Goal: Task Accomplishment & Management: Manage account settings

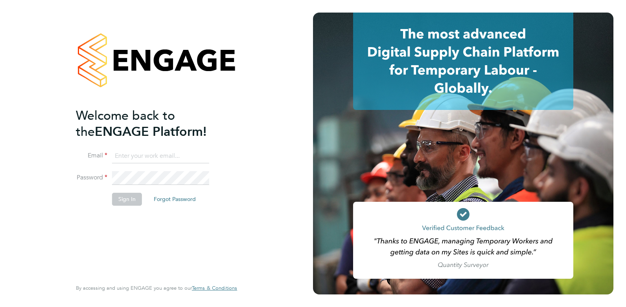
click at [135, 156] on input at bounding box center [160, 156] width 97 height 14
click at [138, 151] on input at bounding box center [160, 156] width 97 height 14
paste input "[EMAIL_ADDRESS][DOMAIN_NAME]"
type input "[EMAIL_ADDRESS][DOMAIN_NAME]"
click at [235, 139] on div "Welcome back to the ENGAGE Platform! Email [EMAIL_ADDRESS][DOMAIN_NAME] Passwor…" at bounding box center [156, 152] width 161 height 279
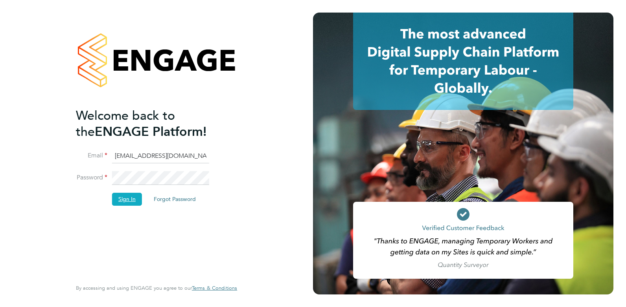
click at [131, 200] on button "Sign In" at bounding box center [127, 199] width 30 height 13
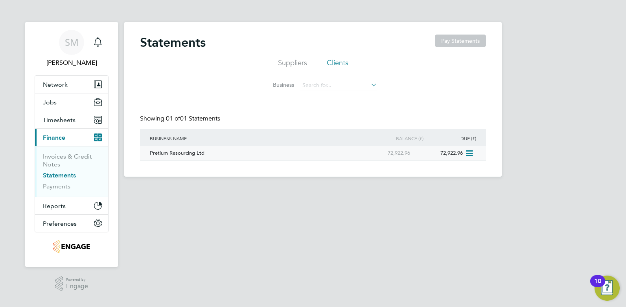
click at [194, 150] on div "Pretium Resourcing Ltd" at bounding box center [253, 153] width 211 height 15
click at [57, 156] on link "Invoices & Credit Notes" at bounding box center [67, 160] width 49 height 15
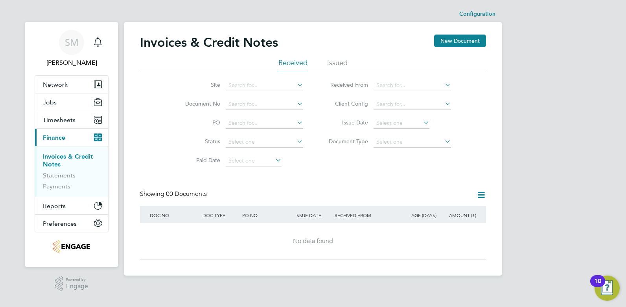
click at [331, 66] on li "Issued" at bounding box center [337, 65] width 20 height 14
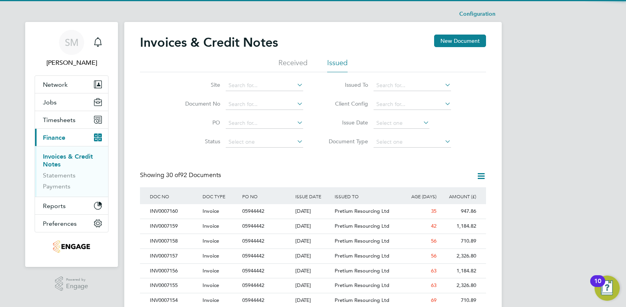
drag, startPoint x: 179, startPoint y: 143, endPoint x: 179, endPoint y: 174, distance: 31.4
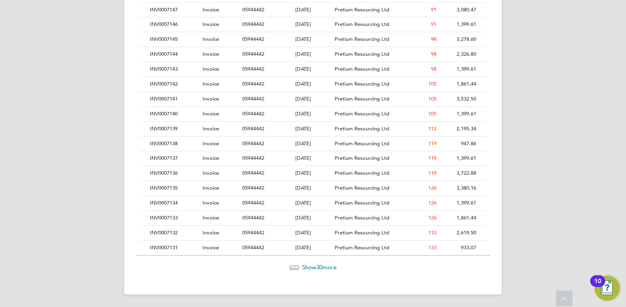
drag, startPoint x: 251, startPoint y: 222, endPoint x: 263, endPoint y: 288, distance: 67.1
click at [308, 264] on span "Show 30 more" at bounding box center [319, 267] width 35 height 7
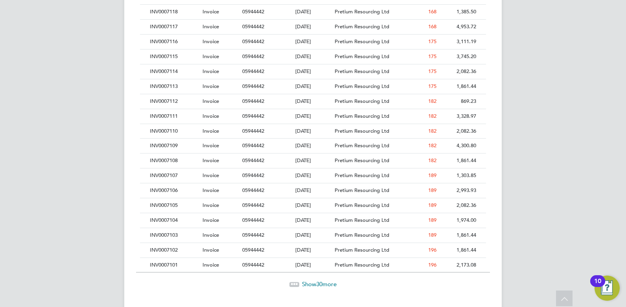
drag, startPoint x: 492, startPoint y: 119, endPoint x: 490, endPoint y: 189, distance: 70.4
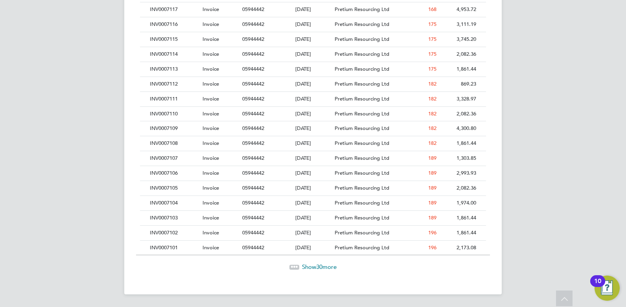
click at [321, 266] on span "30" at bounding box center [319, 266] width 6 height 7
drag, startPoint x: 511, startPoint y: 243, endPoint x: 510, endPoint y: 251, distance: 8.3
drag, startPoint x: 521, startPoint y: 156, endPoint x: 511, endPoint y: 268, distance: 112.4
click at [316, 266] on span "Show 2 more" at bounding box center [318, 266] width 31 height 7
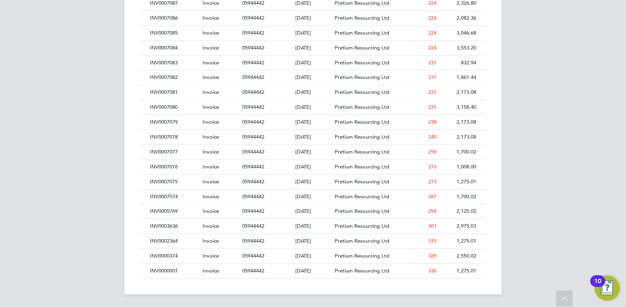
drag, startPoint x: 538, startPoint y: 181, endPoint x: 538, endPoint y: 235, distance: 53.8
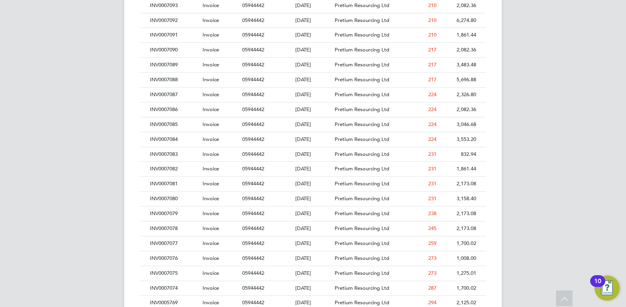
drag, startPoint x: 70, startPoint y: 179, endPoint x: 66, endPoint y: 135, distance: 44.1
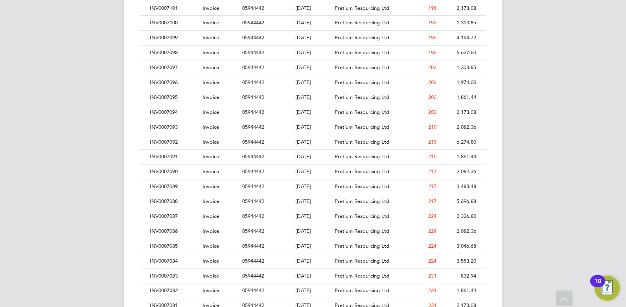
drag, startPoint x: 66, startPoint y: 135, endPoint x: 65, endPoint y: 105, distance: 29.5
click at [161, 110] on div "INV0007098" at bounding box center [174, 112] width 53 height 15
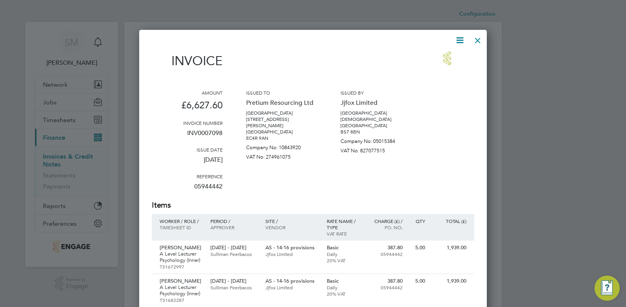
scroll to position [4, 4]
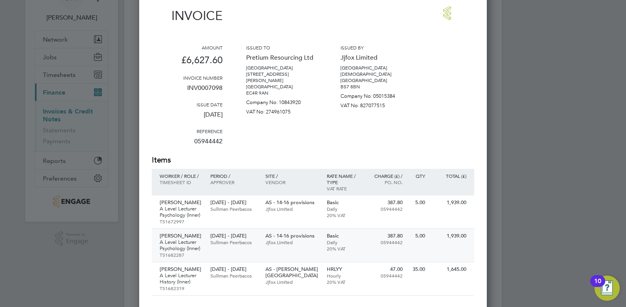
drag, startPoint x: 426, startPoint y: 107, endPoint x: 413, endPoint y: 165, distance: 58.7
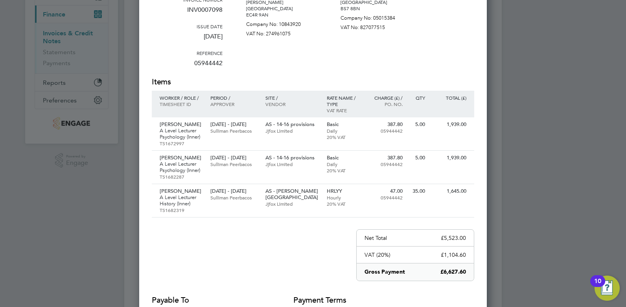
drag, startPoint x: 399, startPoint y: 172, endPoint x: 400, endPoint y: 99, distance: 72.7
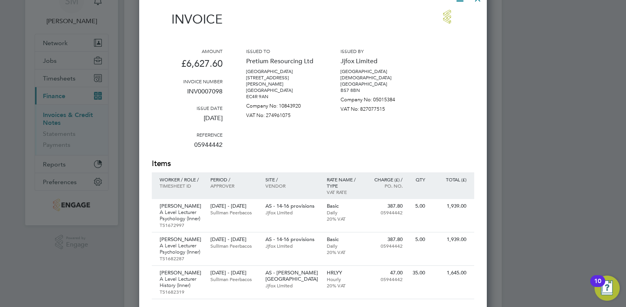
scroll to position [20, 0]
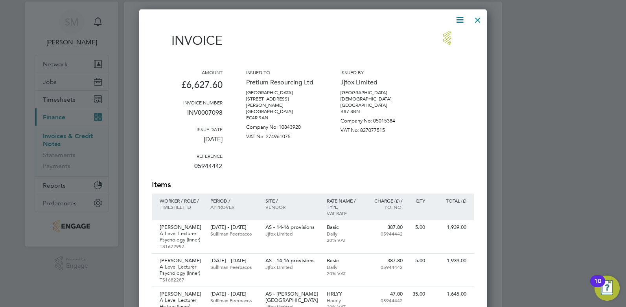
drag, startPoint x: 455, startPoint y: 55, endPoint x: 455, endPoint y: 31, distance: 23.2
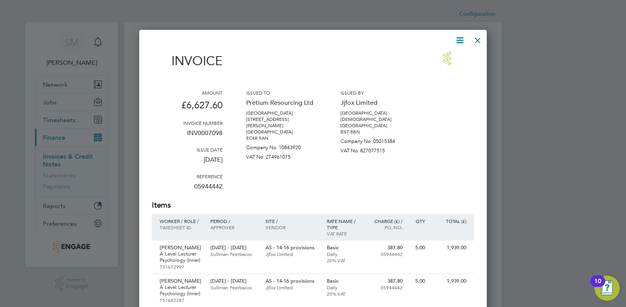
click at [477, 34] on div at bounding box center [477, 38] width 14 height 14
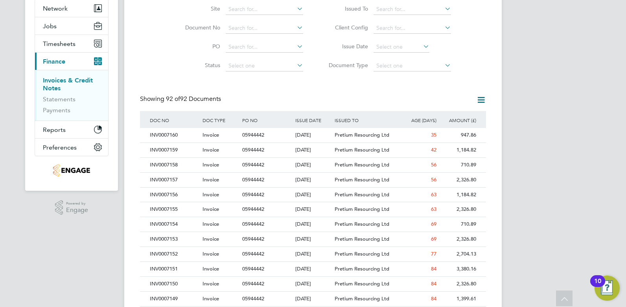
drag, startPoint x: 591, startPoint y: 136, endPoint x: 584, endPoint y: 178, distance: 42.6
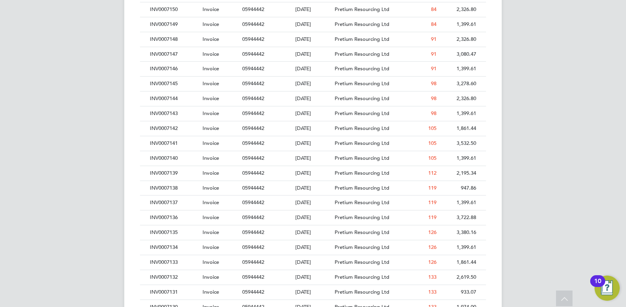
drag, startPoint x: 579, startPoint y: 206, endPoint x: 576, endPoint y: 224, distance: 17.6
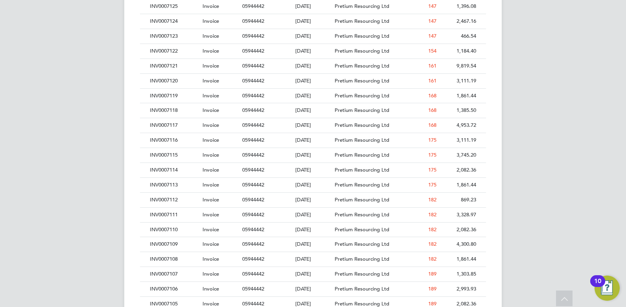
drag, startPoint x: 576, startPoint y: 224, endPoint x: 571, endPoint y: 261, distance: 38.0
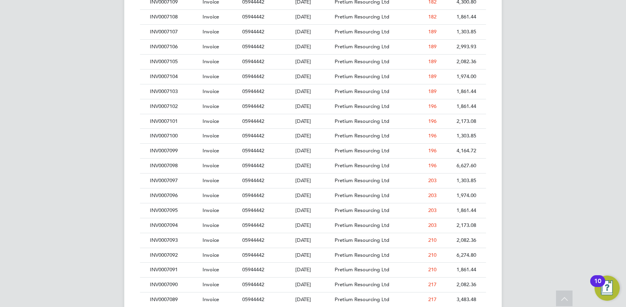
drag, startPoint x: 542, startPoint y: 127, endPoint x: 540, endPoint y: 170, distance: 43.3
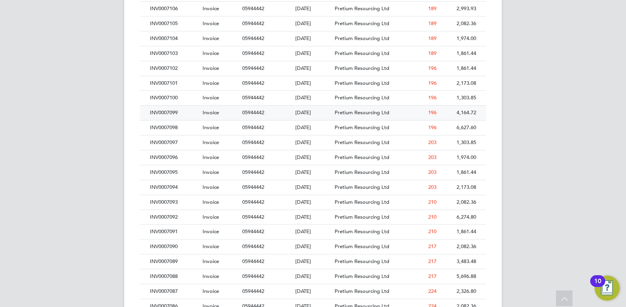
click at [175, 115] on div "INV0007099" at bounding box center [174, 113] width 53 height 15
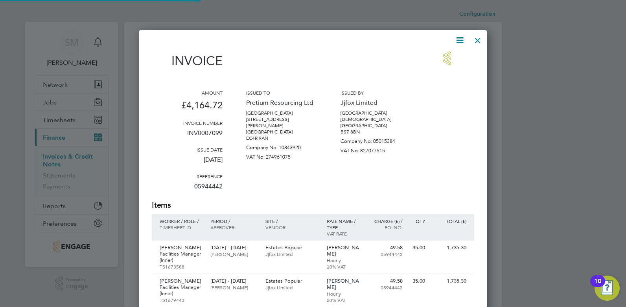
scroll to position [442, 348]
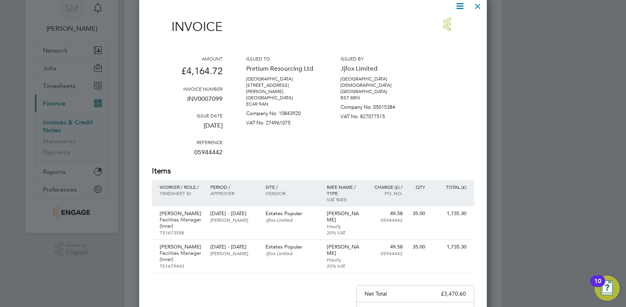
drag, startPoint x: 459, startPoint y: 138, endPoint x: 451, endPoint y: 184, distance: 46.6
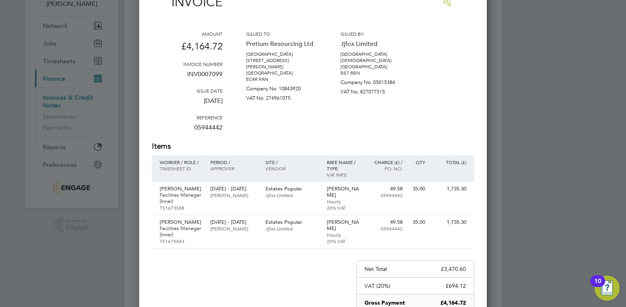
drag, startPoint x: 418, startPoint y: 171, endPoint x: 420, endPoint y: 106, distance: 64.1
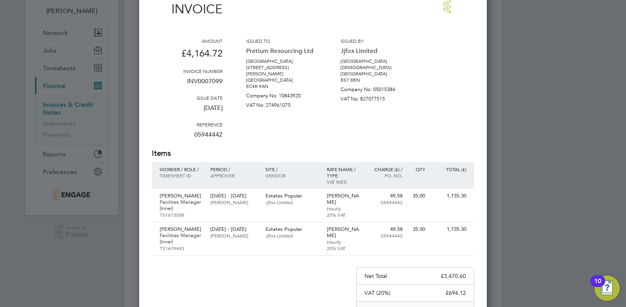
drag, startPoint x: 457, startPoint y: 42, endPoint x: 451, endPoint y: 13, distance: 29.8
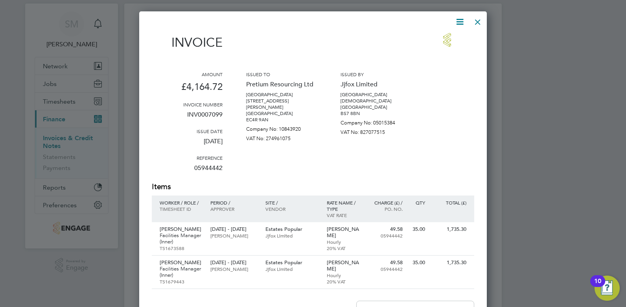
click at [478, 20] on div at bounding box center [477, 20] width 14 height 14
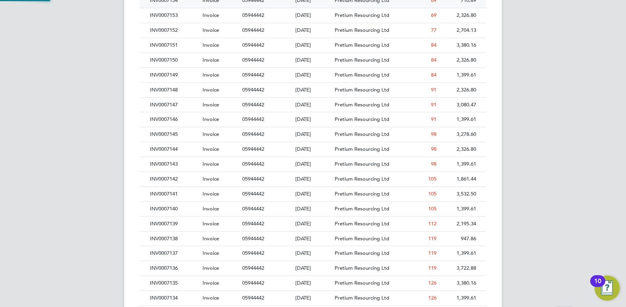
drag, startPoint x: 436, startPoint y: 154, endPoint x: 436, endPoint y: 160, distance: 5.9
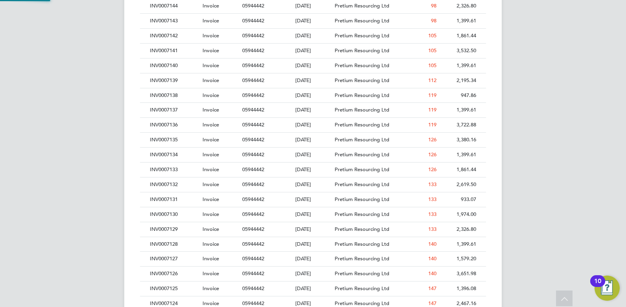
drag, startPoint x: 436, startPoint y: 160, endPoint x: 260, endPoint y: 191, distance: 178.3
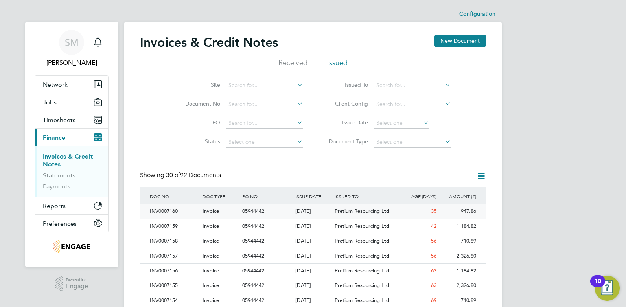
scroll to position [15, 53]
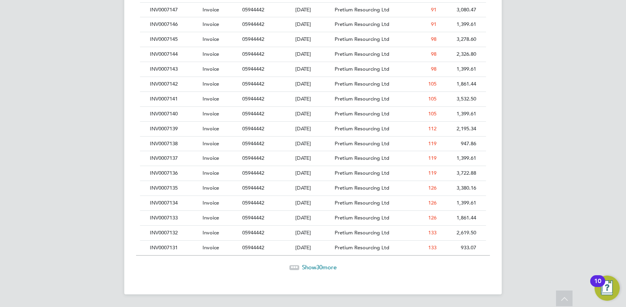
drag, startPoint x: 499, startPoint y: 169, endPoint x: 499, endPoint y: 182, distance: 13.0
click at [319, 267] on span "30" at bounding box center [319, 267] width 6 height 7
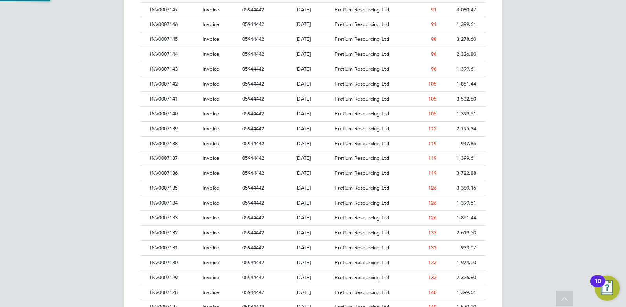
drag, startPoint x: 516, startPoint y: 201, endPoint x: 513, endPoint y: 168, distance: 32.7
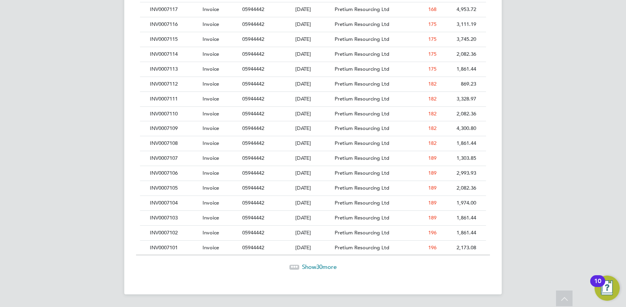
drag, startPoint x: 521, startPoint y: 171, endPoint x: 519, endPoint y: 259, distance: 88.0
click at [323, 266] on span "Show 30 more" at bounding box center [319, 266] width 35 height 7
drag, startPoint x: 551, startPoint y: 93, endPoint x: 551, endPoint y: 178, distance: 85.7
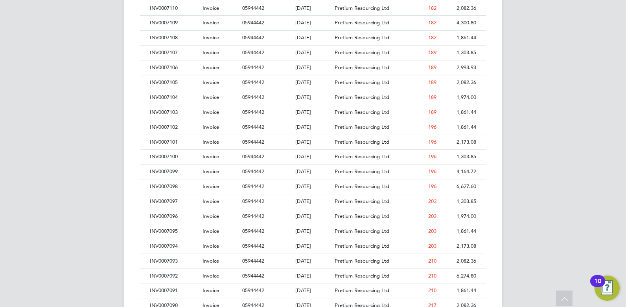
drag, startPoint x: 544, startPoint y: 145, endPoint x: 542, endPoint y: 224, distance: 78.6
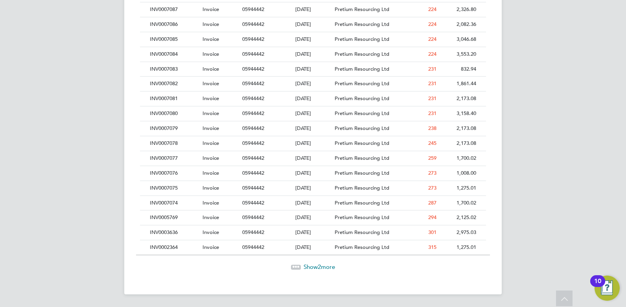
click at [312, 267] on span "Show 2 more" at bounding box center [318, 266] width 31 height 7
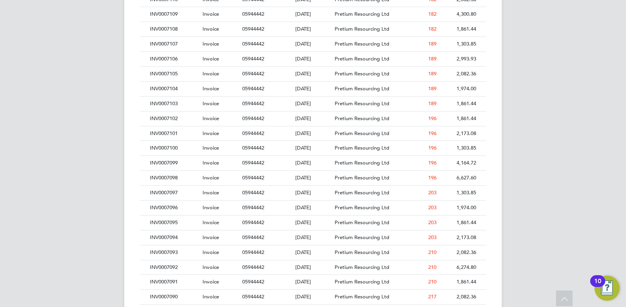
drag, startPoint x: 527, startPoint y: 209, endPoint x: 527, endPoint y: 179, distance: 30.3
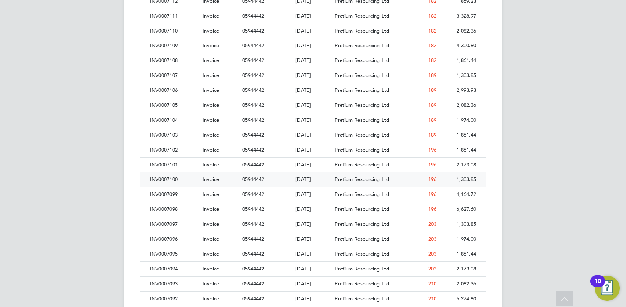
click at [177, 179] on div "INV0007100" at bounding box center [174, 180] width 53 height 15
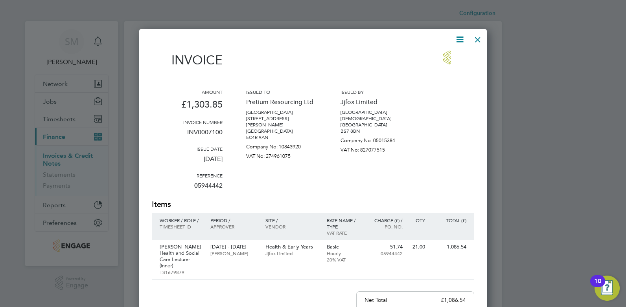
drag, startPoint x: 329, startPoint y: 207, endPoint x: 331, endPoint y: 235, distance: 28.7
drag, startPoint x: 469, startPoint y: 88, endPoint x: 462, endPoint y: 61, distance: 28.0
click at [477, 43] on div at bounding box center [477, 38] width 14 height 14
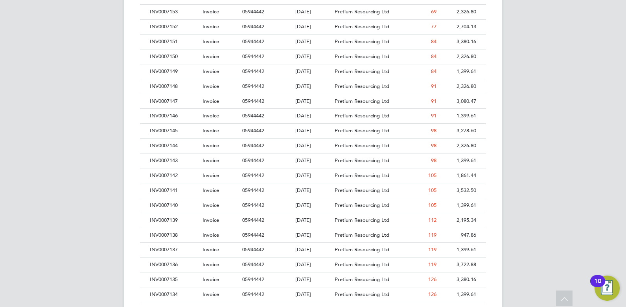
drag, startPoint x: 525, startPoint y: 166, endPoint x: 523, endPoint y: 191, distance: 25.2
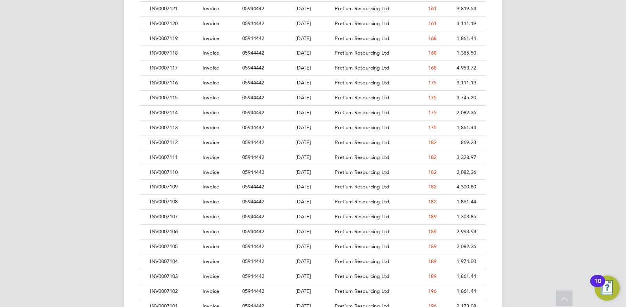
drag, startPoint x: 523, startPoint y: 191, endPoint x: 526, endPoint y: 239, distance: 47.2
click at [169, 231] on div "INV0007101" at bounding box center [174, 233] width 53 height 15
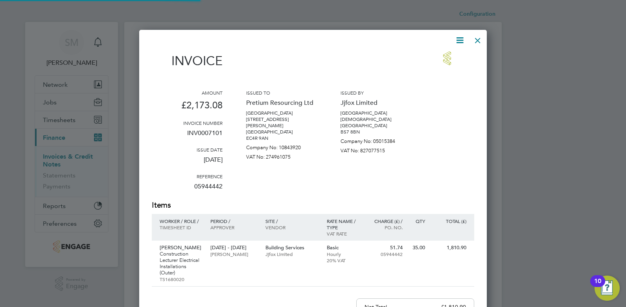
scroll to position [421, 348]
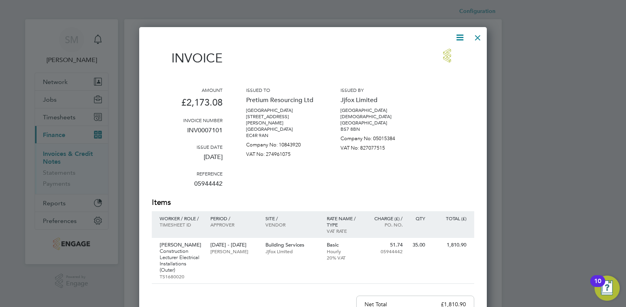
drag, startPoint x: 454, startPoint y: 142, endPoint x: 455, endPoint y: 149, distance: 7.5
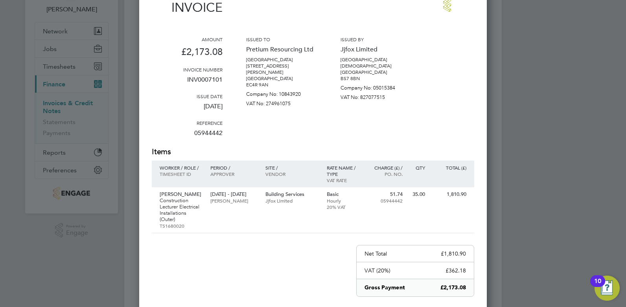
drag, startPoint x: 468, startPoint y: 156, endPoint x: 472, endPoint y: 191, distance: 35.6
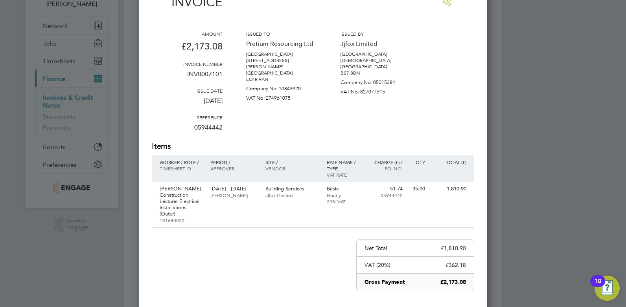
drag, startPoint x: 470, startPoint y: 114, endPoint x: 461, endPoint y: 65, distance: 49.6
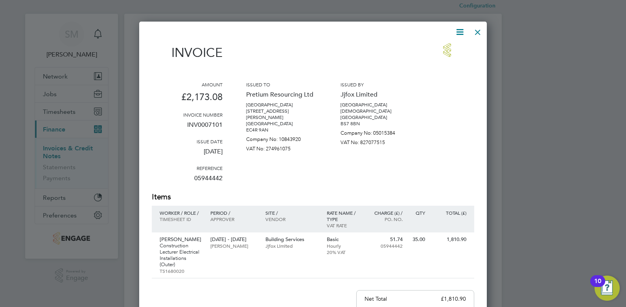
click at [480, 33] on div at bounding box center [477, 30] width 14 height 14
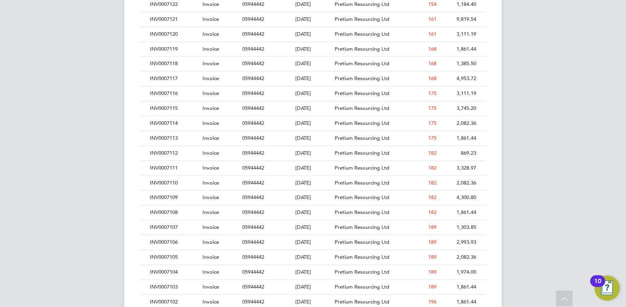
drag, startPoint x: 523, startPoint y: 155, endPoint x: 523, endPoint y: 179, distance: 24.0
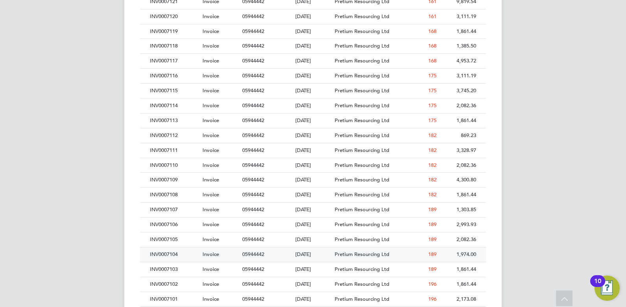
click at [159, 253] on div "INV0007104" at bounding box center [174, 255] width 53 height 15
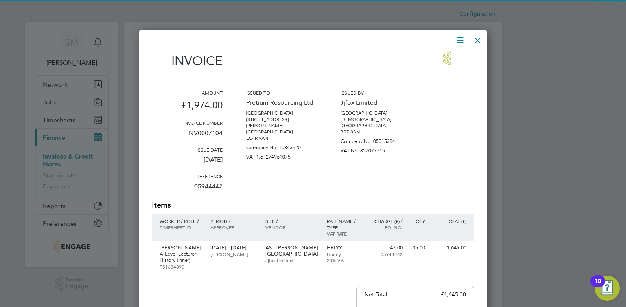
scroll to position [408, 348]
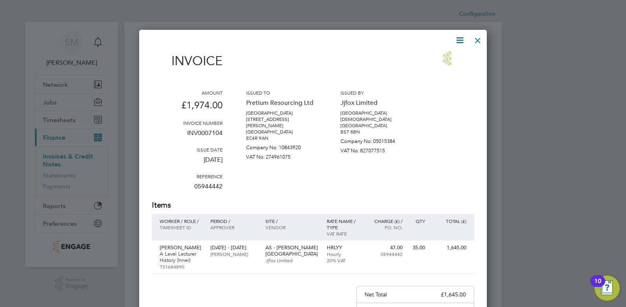
drag, startPoint x: 400, startPoint y: 177, endPoint x: 397, endPoint y: 230, distance: 53.1
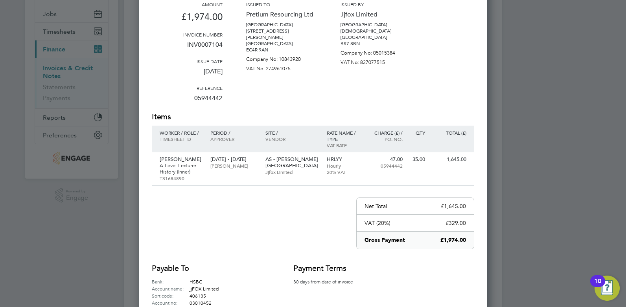
scroll to position [116, 0]
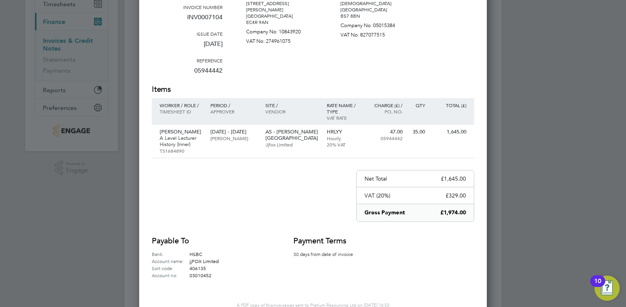
drag, startPoint x: 439, startPoint y: 218, endPoint x: 451, endPoint y: 101, distance: 116.9
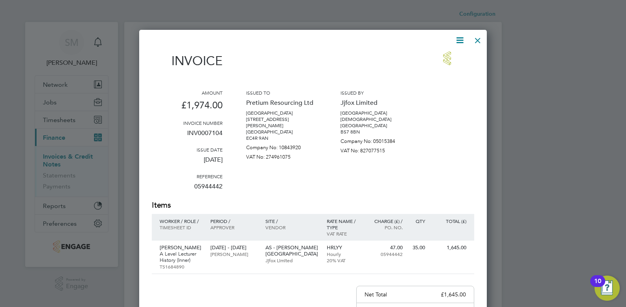
click at [477, 40] on div at bounding box center [477, 38] width 14 height 14
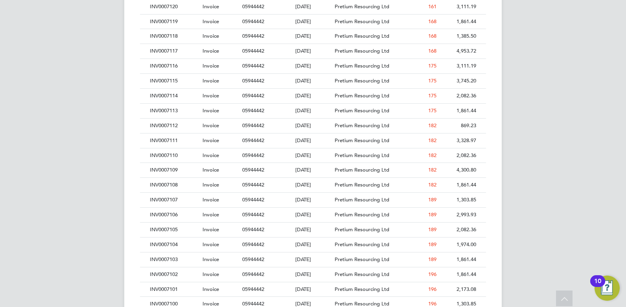
drag, startPoint x: 529, startPoint y: 125, endPoint x: 531, endPoint y: 155, distance: 30.3
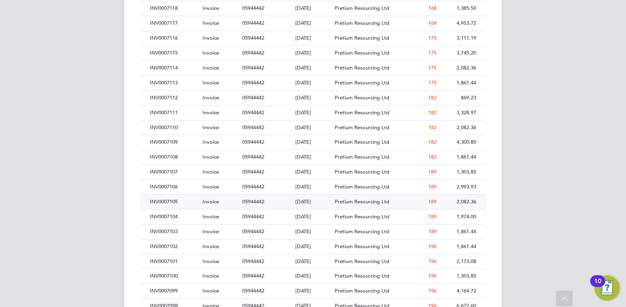
click at [179, 199] on div "INV0007105" at bounding box center [174, 202] width 53 height 15
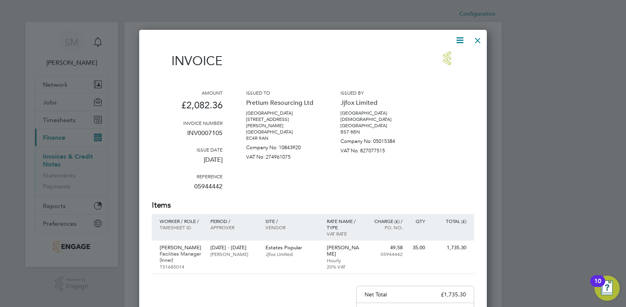
scroll to position [408, 348]
drag, startPoint x: 434, startPoint y: 152, endPoint x: 432, endPoint y: 212, distance: 59.8
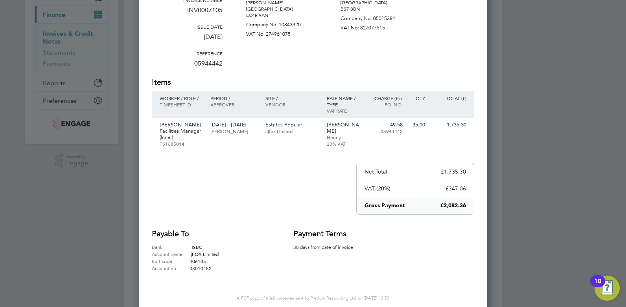
drag, startPoint x: 261, startPoint y: 148, endPoint x: 260, endPoint y: 113, distance: 35.0
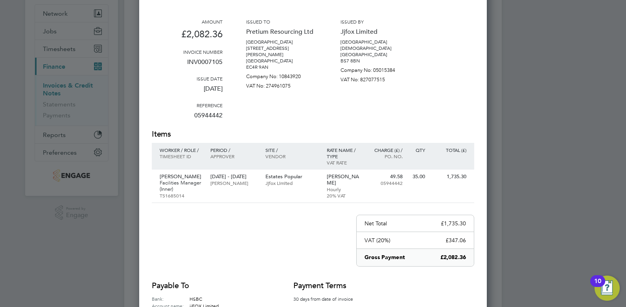
drag, startPoint x: 368, startPoint y: 148, endPoint x: 370, endPoint y: 91, distance: 56.6
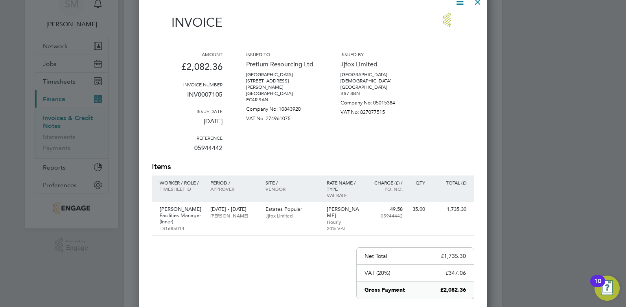
drag, startPoint x: 461, startPoint y: 80, endPoint x: 457, endPoint y: 38, distance: 42.2
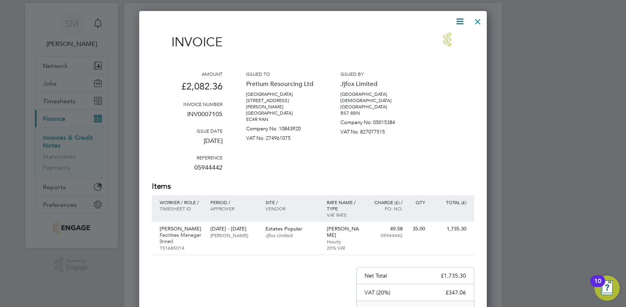
click at [475, 24] on div at bounding box center [477, 20] width 14 height 14
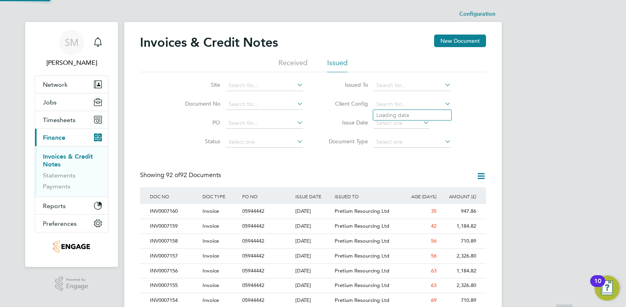
drag, startPoint x: 377, startPoint y: 171, endPoint x: 377, endPoint y: 175, distance: 4.3
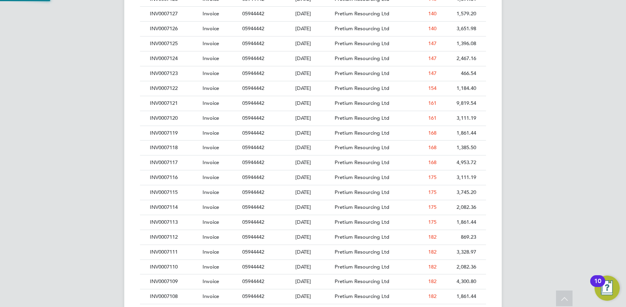
drag, startPoint x: 380, startPoint y: 205, endPoint x: 250, endPoint y: 213, distance: 129.9
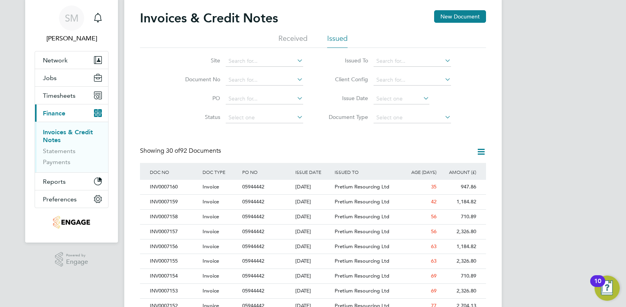
scroll to position [15, 66]
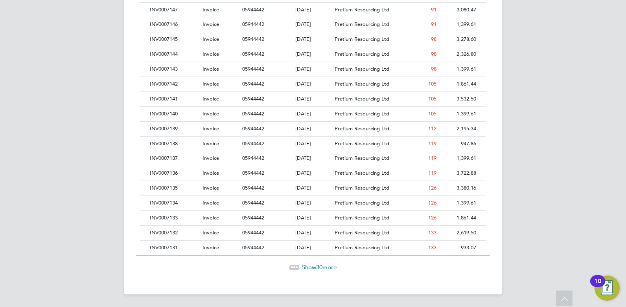
drag, startPoint x: 498, startPoint y: 146, endPoint x: 498, endPoint y: 188, distance: 42.4
click at [320, 268] on span "30" at bounding box center [319, 267] width 6 height 7
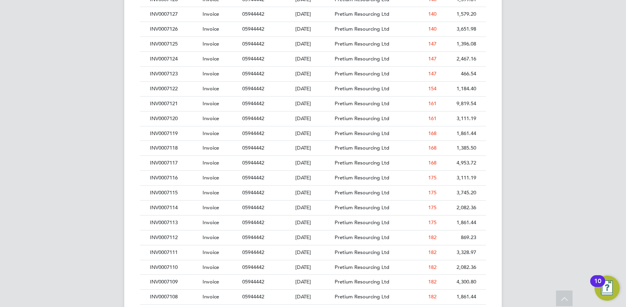
drag, startPoint x: 515, startPoint y: 129, endPoint x: 510, endPoint y: 174, distance: 45.4
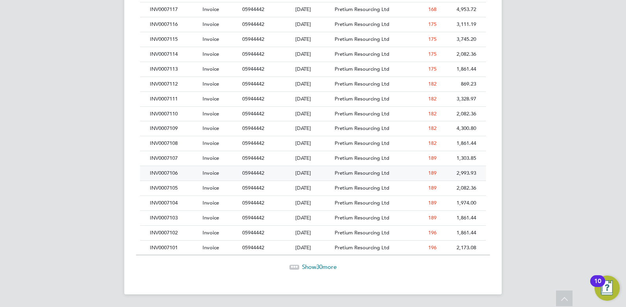
click at [157, 173] on div "INV0007106" at bounding box center [174, 173] width 53 height 15
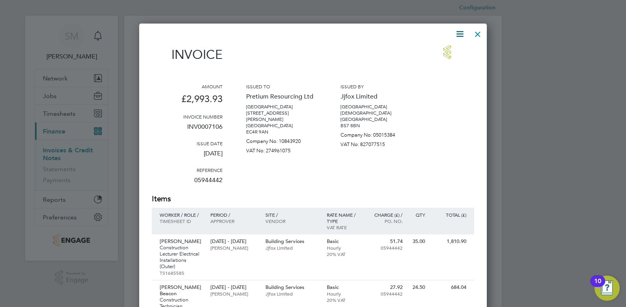
drag, startPoint x: 471, startPoint y: 138, endPoint x: 471, endPoint y: 158, distance: 20.0
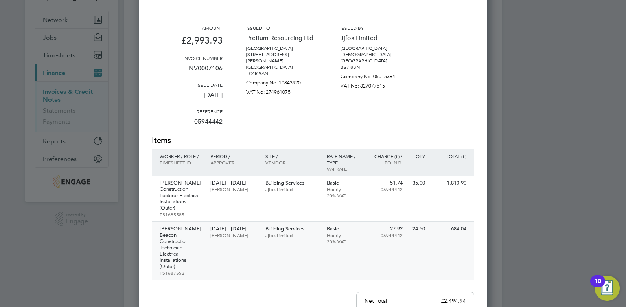
drag, startPoint x: 471, startPoint y: 194, endPoint x: 450, endPoint y: 215, distance: 29.2
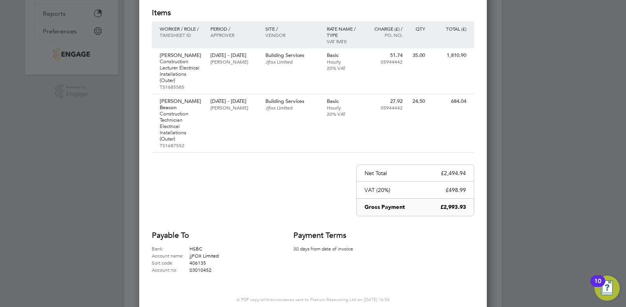
drag, startPoint x: 469, startPoint y: 218, endPoint x: 470, endPoint y: 189, distance: 29.1
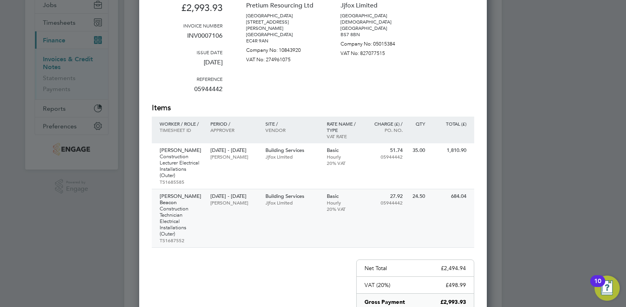
drag, startPoint x: 470, startPoint y: 189, endPoint x: 470, endPoint y: 163, distance: 25.2
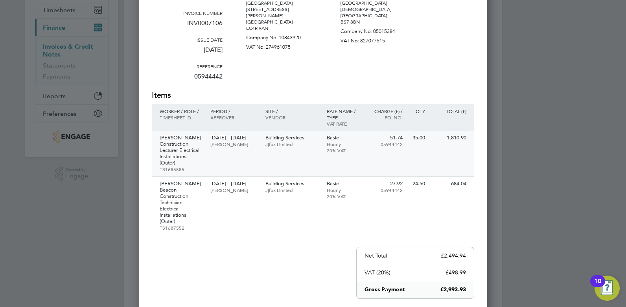
drag, startPoint x: 470, startPoint y: 172, endPoint x: 470, endPoint y: 180, distance: 8.6
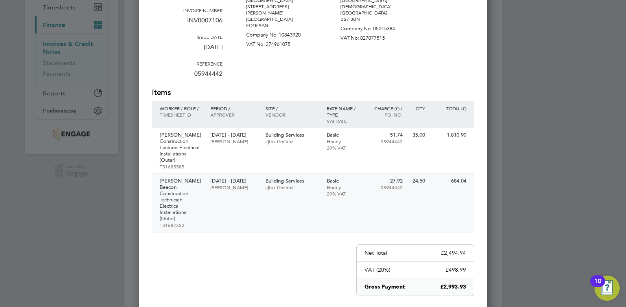
drag, startPoint x: 395, startPoint y: 231, endPoint x: 391, endPoint y: 216, distance: 16.2
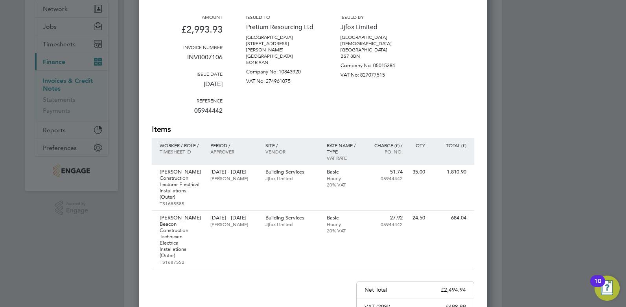
drag, startPoint x: 426, startPoint y: 179, endPoint x: 409, endPoint y: 115, distance: 66.5
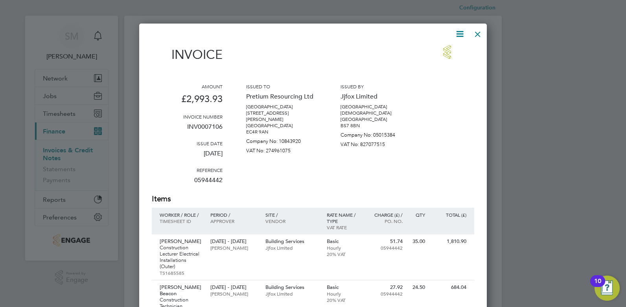
click at [479, 37] on div at bounding box center [477, 32] width 14 height 14
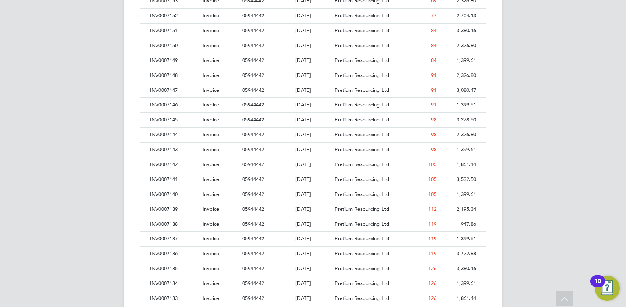
drag, startPoint x: 501, startPoint y: 143, endPoint x: 503, endPoint y: 182, distance: 39.8
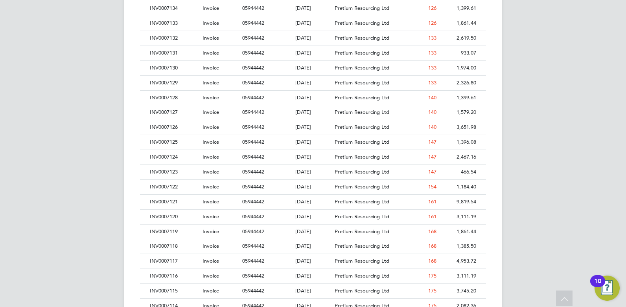
drag, startPoint x: 520, startPoint y: 167, endPoint x: 519, endPoint y: 197, distance: 30.3
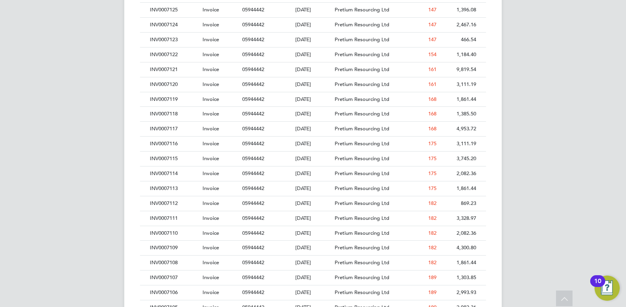
drag, startPoint x: 527, startPoint y: 172, endPoint x: 526, endPoint y: 207, distance: 35.0
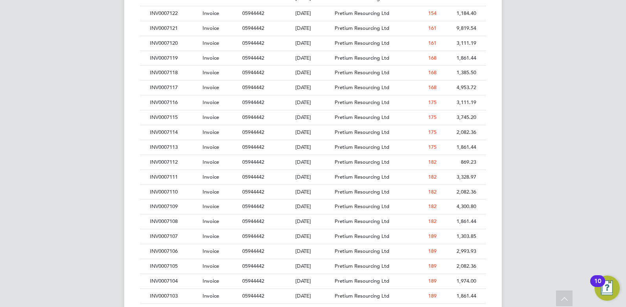
drag, startPoint x: 526, startPoint y: 207, endPoint x: 526, endPoint y: 222, distance: 15.3
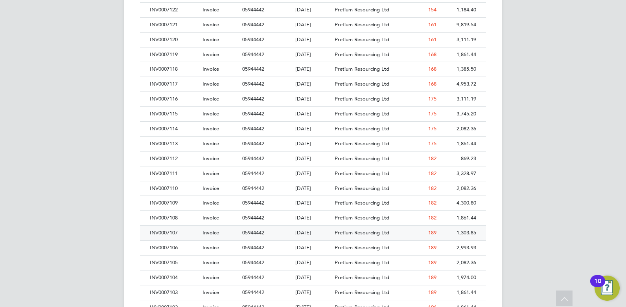
scroll to position [773, 0]
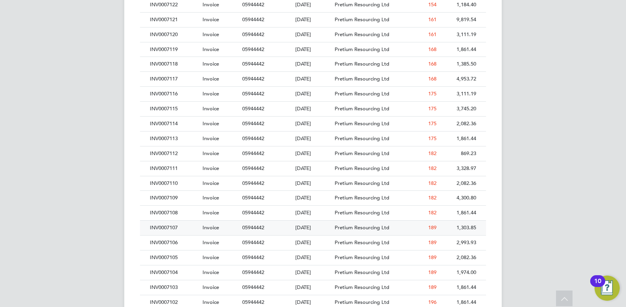
click at [176, 226] on div "INV0007107" at bounding box center [174, 228] width 53 height 15
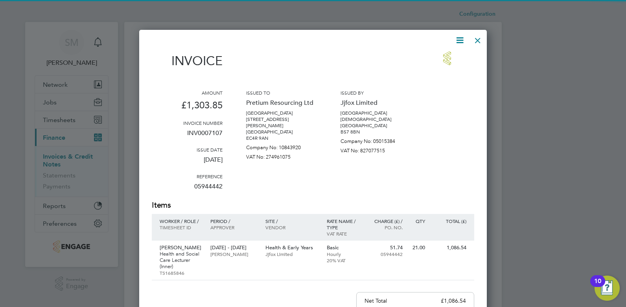
scroll to position [415, 348]
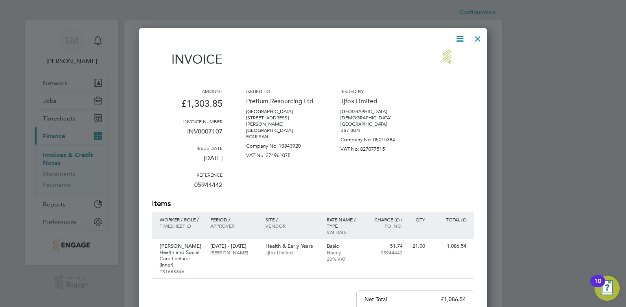
drag, startPoint x: 419, startPoint y: 151, endPoint x: 419, endPoint y: 158, distance: 7.9
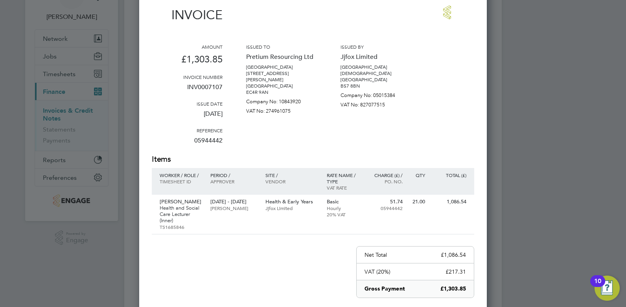
scroll to position [19, 0]
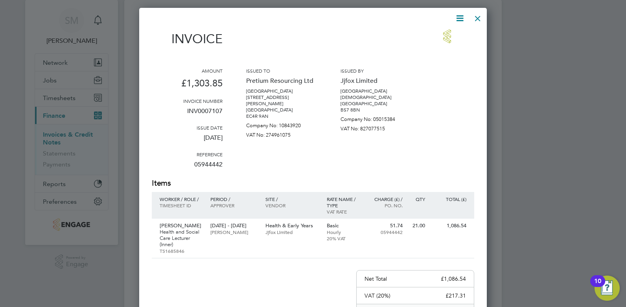
drag, startPoint x: 399, startPoint y: 152, endPoint x: 418, endPoint y: 105, distance: 50.2
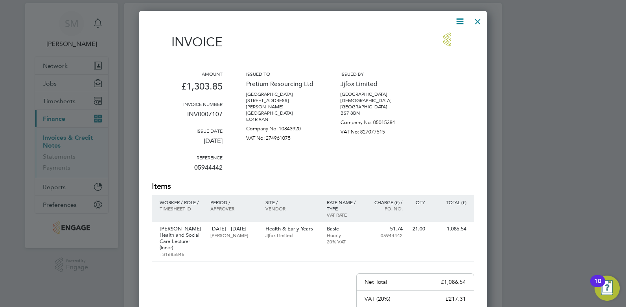
click at [476, 20] on div at bounding box center [477, 20] width 14 height 14
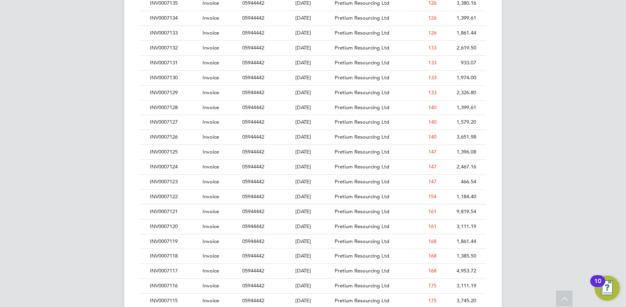
drag, startPoint x: 534, startPoint y: 90, endPoint x: 533, endPoint y: 141, distance: 51.1
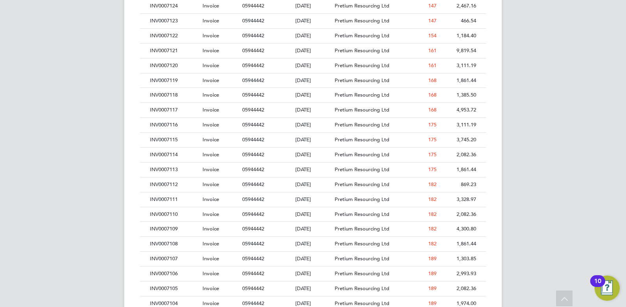
drag, startPoint x: 533, startPoint y: 141, endPoint x: 533, endPoint y: 182, distance: 40.9
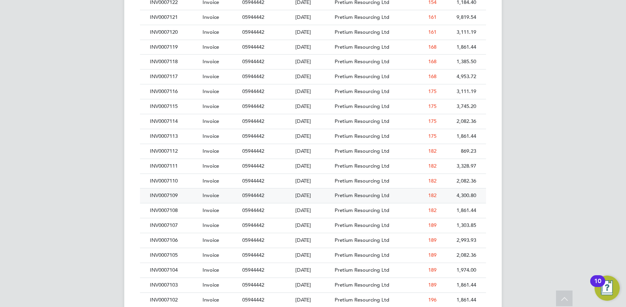
click at [174, 198] on div "INV0007109" at bounding box center [174, 196] width 53 height 15
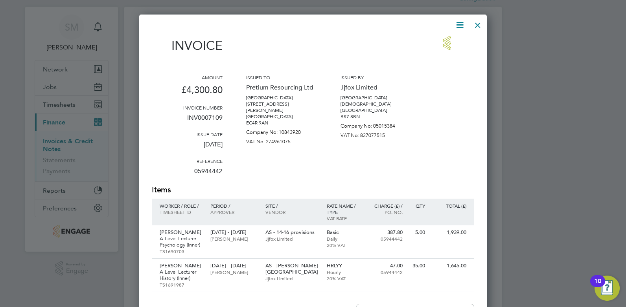
scroll to position [57, 0]
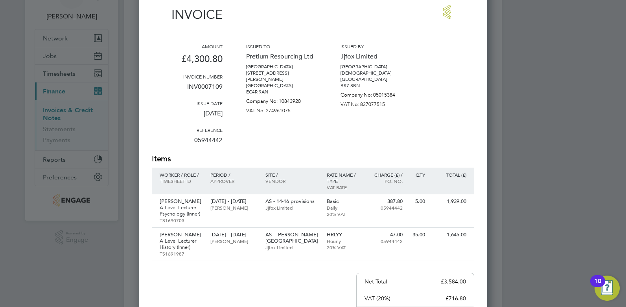
drag, startPoint x: 469, startPoint y: 146, endPoint x: 469, endPoint y: 158, distance: 11.8
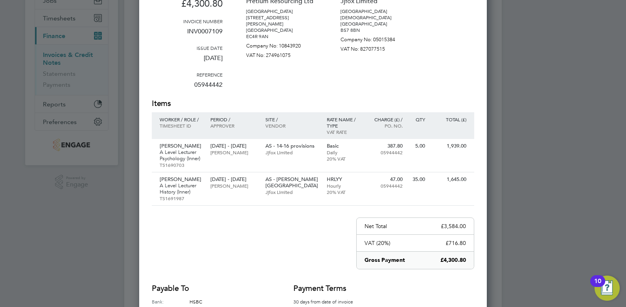
drag, startPoint x: 604, startPoint y: 112, endPoint x: 612, endPoint y: 149, distance: 38.6
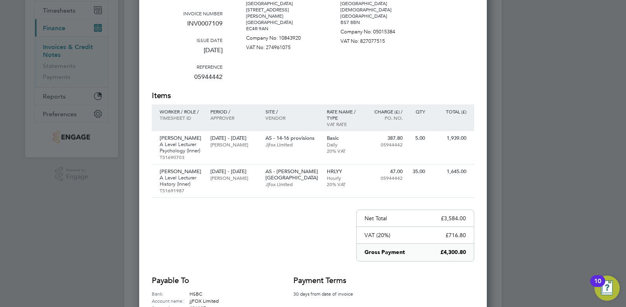
drag, startPoint x: 581, startPoint y: 141, endPoint x: 575, endPoint y: 112, distance: 30.1
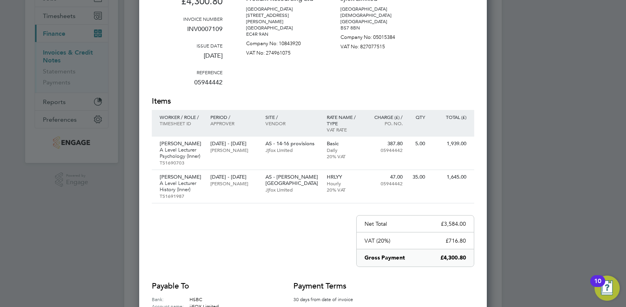
drag, startPoint x: 575, startPoint y: 112, endPoint x: 575, endPoint y: 92, distance: 20.0
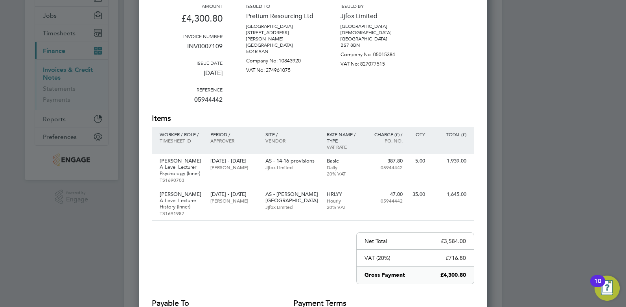
drag, startPoint x: 485, startPoint y: 161, endPoint x: 475, endPoint y: 92, distance: 69.5
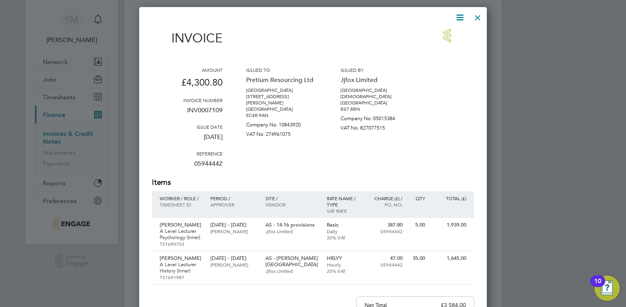
click at [480, 18] on div at bounding box center [477, 16] width 14 height 14
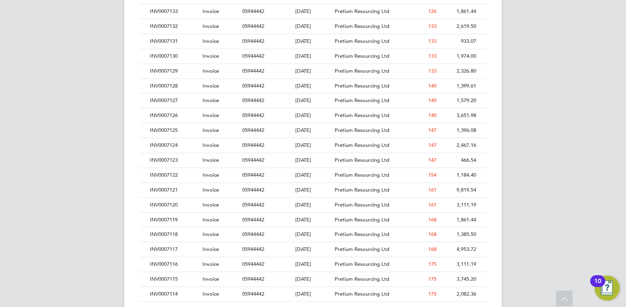
drag, startPoint x: 503, startPoint y: 93, endPoint x: 508, endPoint y: 143, distance: 50.2
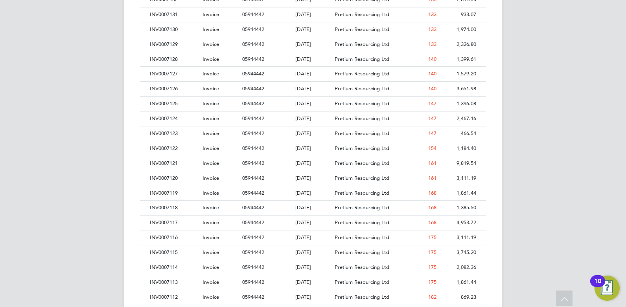
drag, startPoint x: 508, startPoint y: 143, endPoint x: 509, endPoint y: 173, distance: 30.3
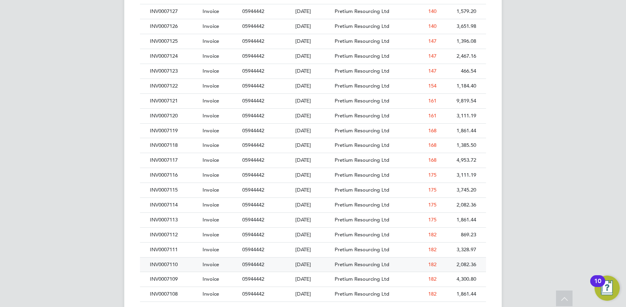
click at [169, 263] on div "INV0007110" at bounding box center [174, 265] width 53 height 15
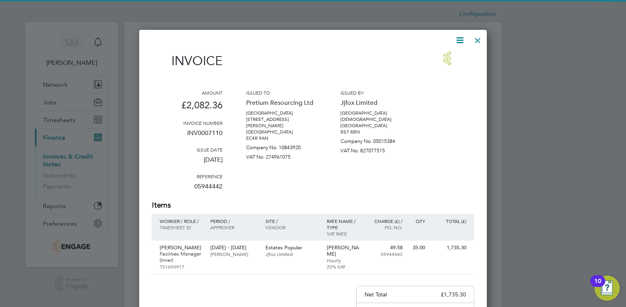
scroll to position [408, 348]
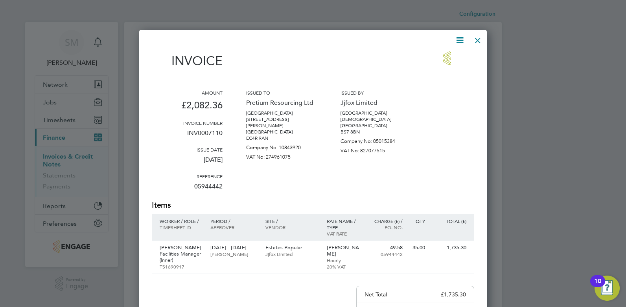
drag, startPoint x: 413, startPoint y: 135, endPoint x: 414, endPoint y: 151, distance: 15.8
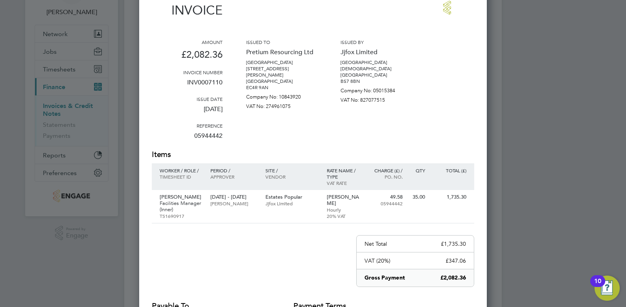
drag, startPoint x: 395, startPoint y: 167, endPoint x: 396, endPoint y: 188, distance: 21.3
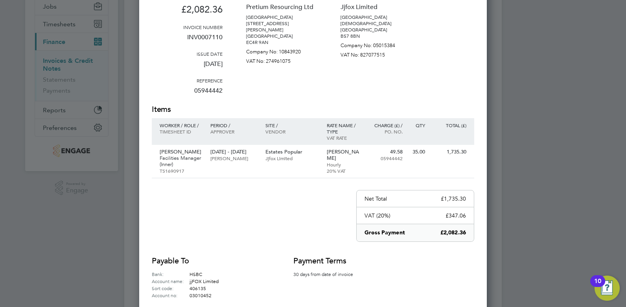
scroll to position [82, 0]
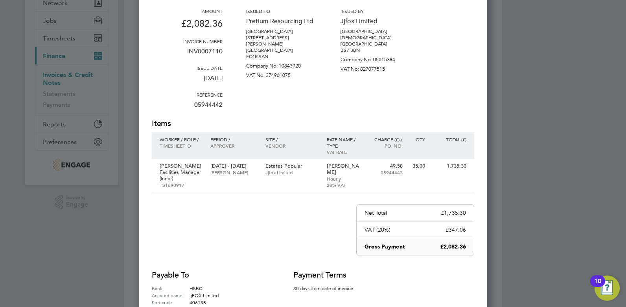
drag, startPoint x: 455, startPoint y: 104, endPoint x: 443, endPoint y: 44, distance: 60.5
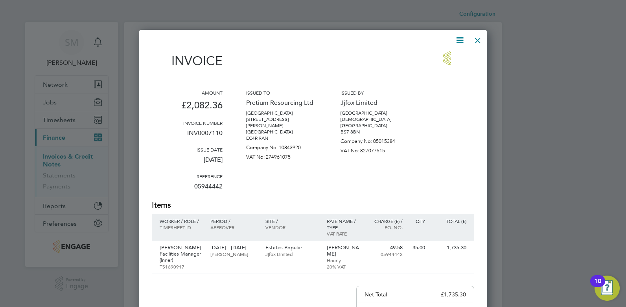
click at [480, 41] on div at bounding box center [477, 38] width 14 height 14
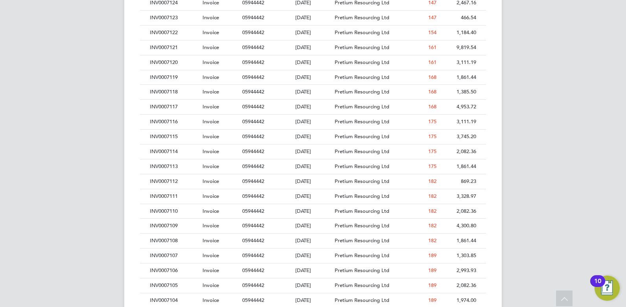
scroll to position [842, 0]
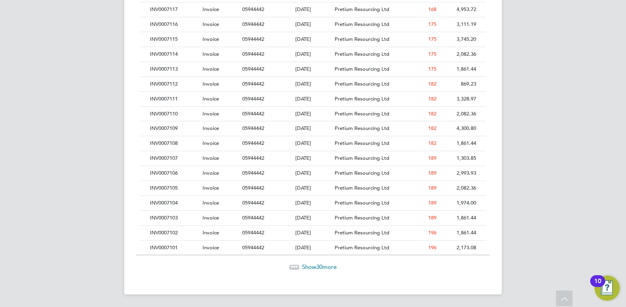
drag, startPoint x: 483, startPoint y: 103, endPoint x: 483, endPoint y: 144, distance: 41.3
click at [165, 95] on div "INV0007111" at bounding box center [174, 99] width 53 height 15
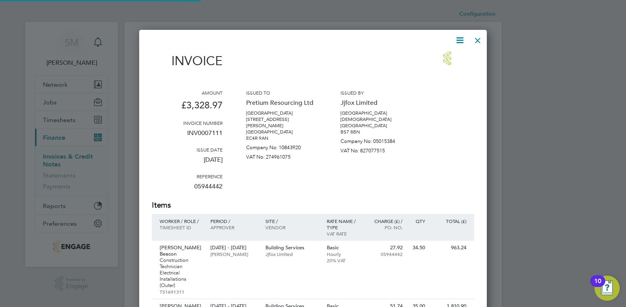
scroll to position [473, 348]
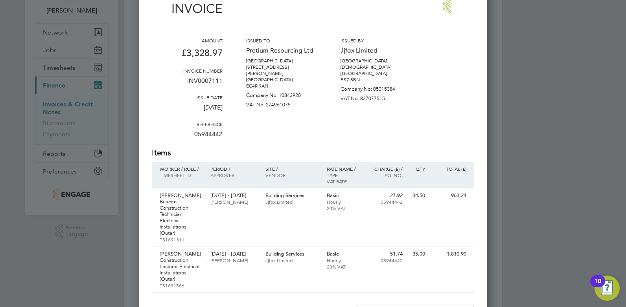
drag, startPoint x: 459, startPoint y: 111, endPoint x: 458, endPoint y: 145, distance: 33.4
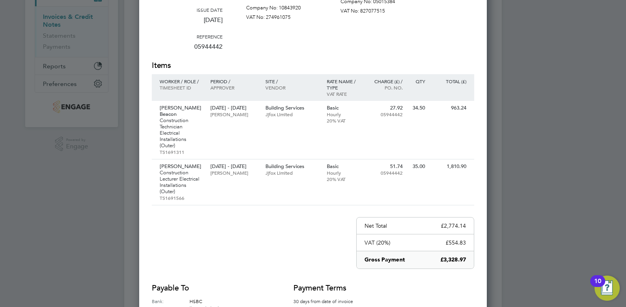
drag, startPoint x: 483, startPoint y: 132, endPoint x: 481, endPoint y: 123, distance: 9.2
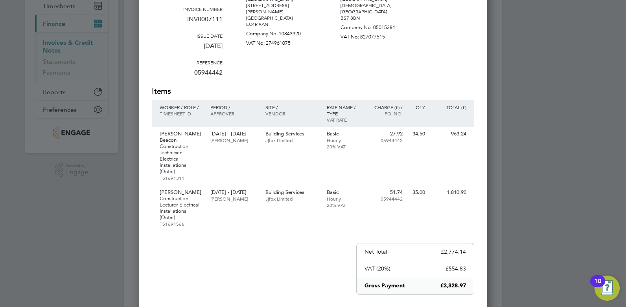
scroll to position [99, 0]
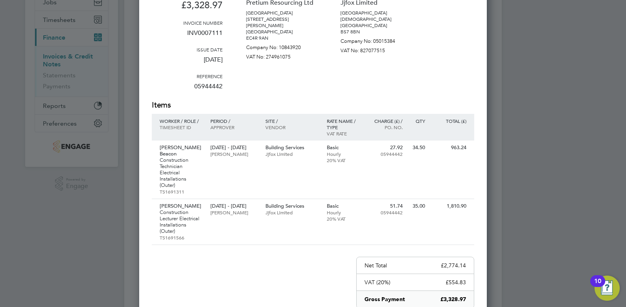
drag, startPoint x: 481, startPoint y: 122, endPoint x: 479, endPoint y: 100, distance: 22.5
click at [180, 252] on div "Invoice Amount £3,328.97 Invoice number INV0007111 Issue date 25 Mar 2025 Refer…" at bounding box center [313, 159] width 322 height 415
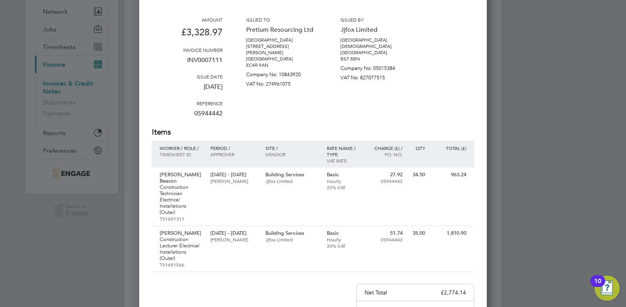
drag, startPoint x: 455, startPoint y: 88, endPoint x: 453, endPoint y: 62, distance: 26.8
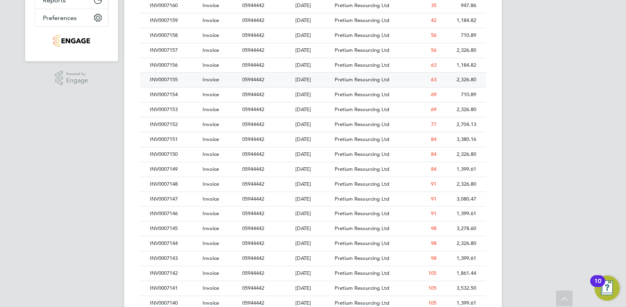
scroll to position [387, 0]
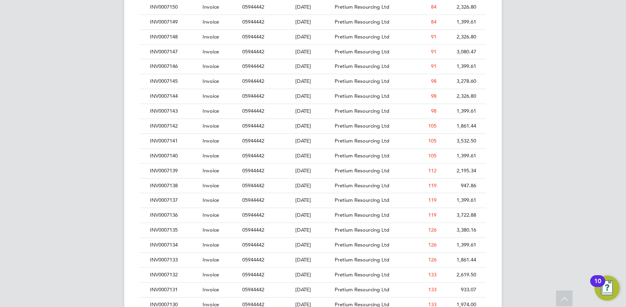
drag, startPoint x: 263, startPoint y: 134, endPoint x: 263, endPoint y: 189, distance: 55.4
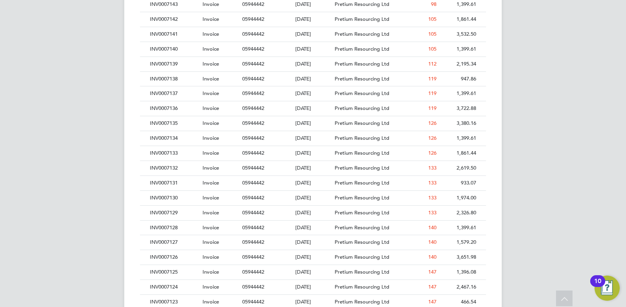
drag, startPoint x: 128, startPoint y: 174, endPoint x: 126, endPoint y: 204, distance: 29.9
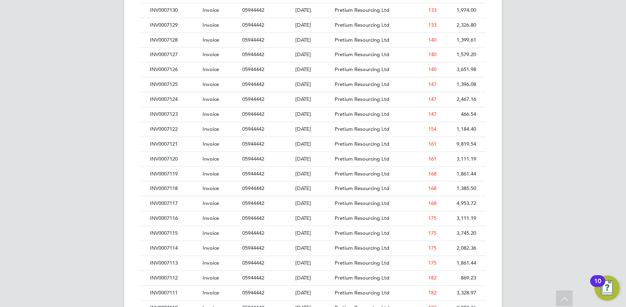
drag, startPoint x: 126, startPoint y: 204, endPoint x: 129, endPoint y: 237, distance: 33.1
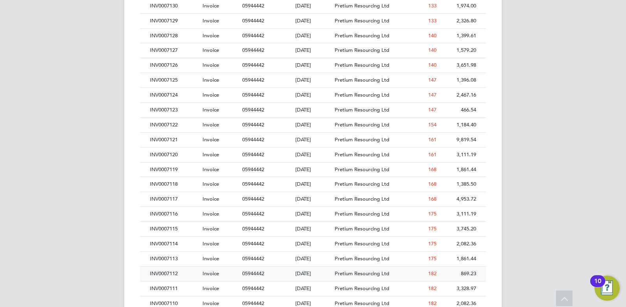
click at [166, 274] on div "INV0007112" at bounding box center [174, 274] width 53 height 15
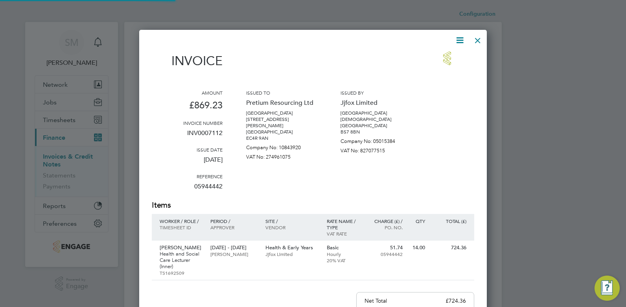
scroll to position [415, 348]
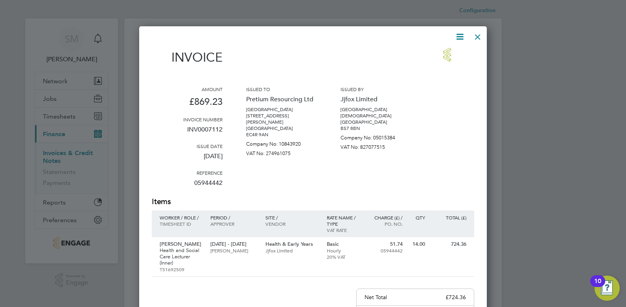
drag, startPoint x: 459, startPoint y: 174, endPoint x: 458, endPoint y: 202, distance: 27.9
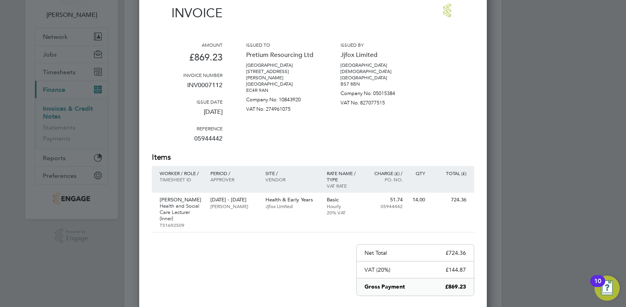
drag, startPoint x: 470, startPoint y: 166, endPoint x: 471, endPoint y: 180, distance: 14.2
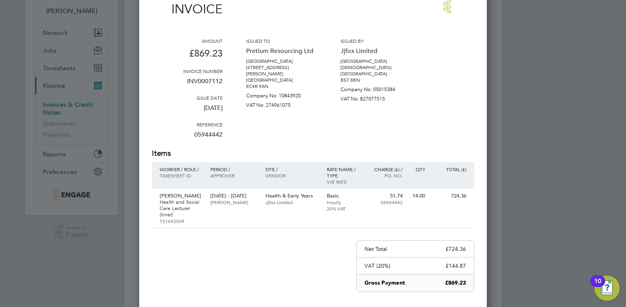
drag, startPoint x: 380, startPoint y: 127, endPoint x: 372, endPoint y: 59, distance: 67.7
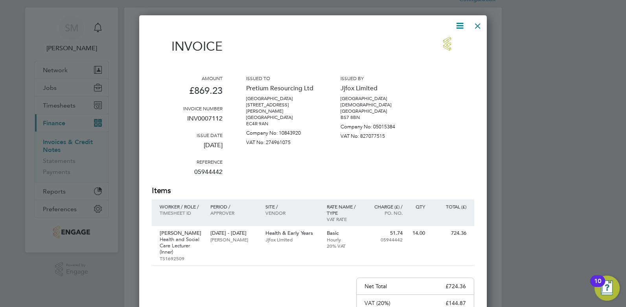
click at [472, 26] on div at bounding box center [477, 24] width 14 height 14
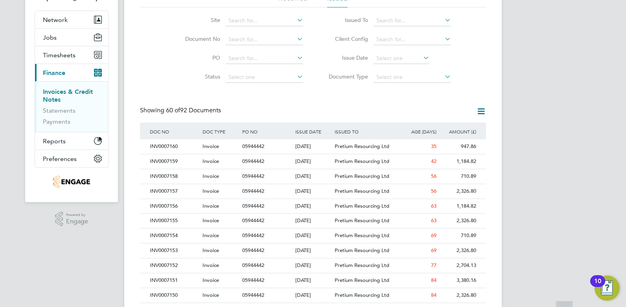
drag, startPoint x: 543, startPoint y: 121, endPoint x: 542, endPoint y: 141, distance: 20.5
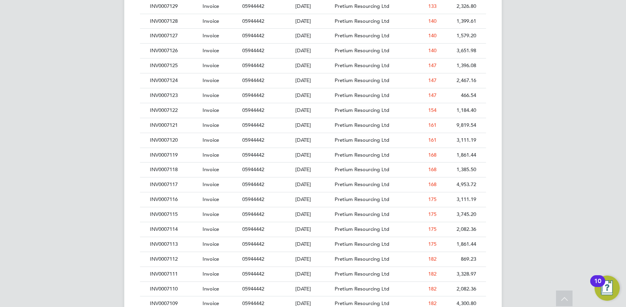
drag, startPoint x: 580, startPoint y: 163, endPoint x: 579, endPoint y: 198, distance: 35.8
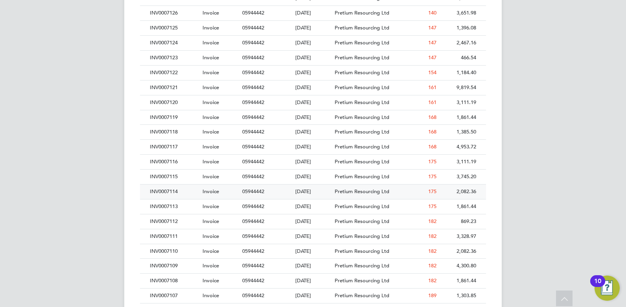
click at [156, 191] on div "INV0007114" at bounding box center [174, 192] width 53 height 15
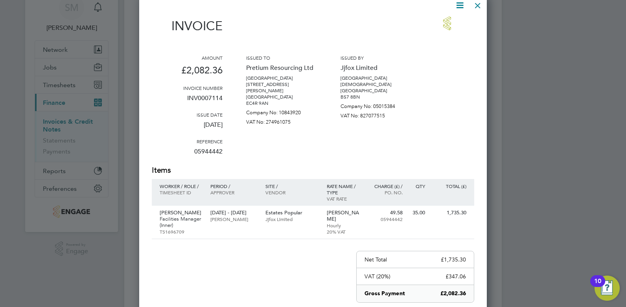
scroll to position [39, 0]
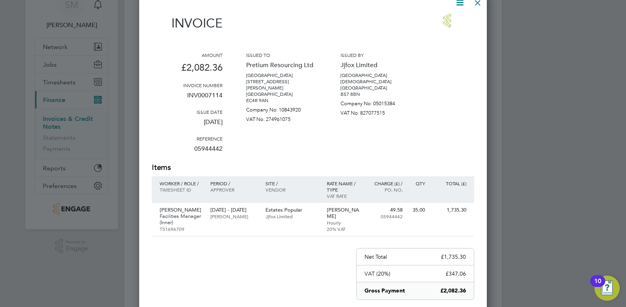
drag, startPoint x: 492, startPoint y: 101, endPoint x: 488, endPoint y: 114, distance: 13.2
drag, startPoint x: 479, startPoint y: 3, endPoint x: 474, endPoint y: 24, distance: 21.4
click at [479, 3] on div at bounding box center [477, 0] width 14 height 14
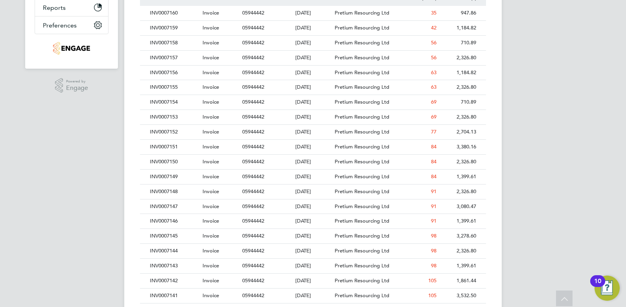
scroll to position [633, 0]
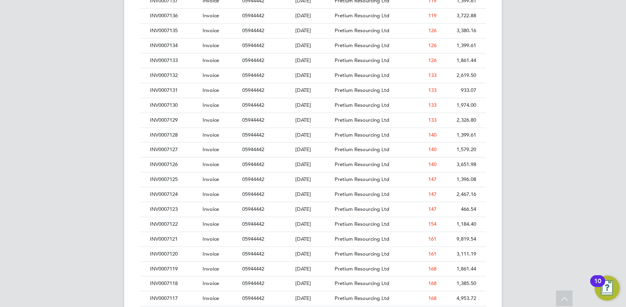
drag, startPoint x: 520, startPoint y: 149, endPoint x: 518, endPoint y: 190, distance: 41.3
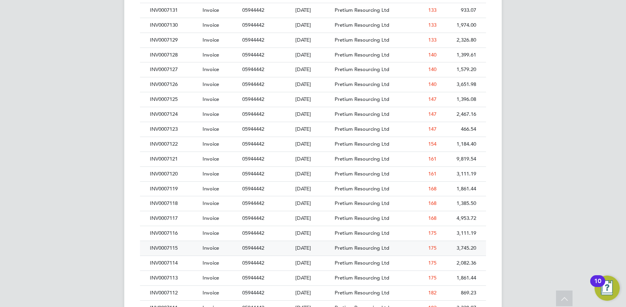
click at [181, 248] on div "INV0007115" at bounding box center [174, 248] width 53 height 15
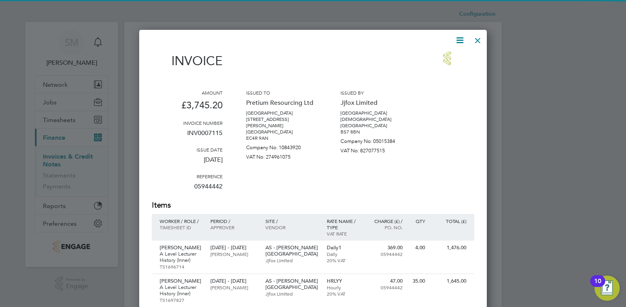
scroll to position [448, 348]
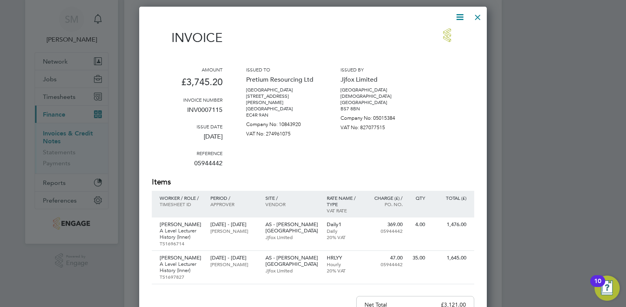
drag, startPoint x: 429, startPoint y: 143, endPoint x: 429, endPoint y: 169, distance: 26.3
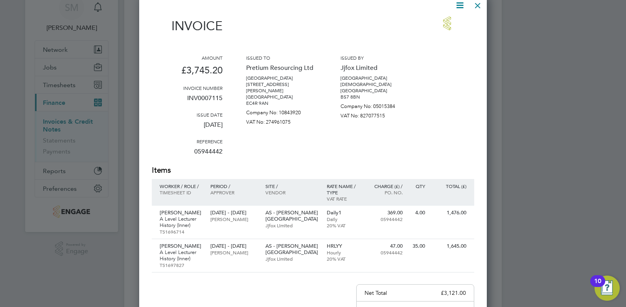
scroll to position [39, 0]
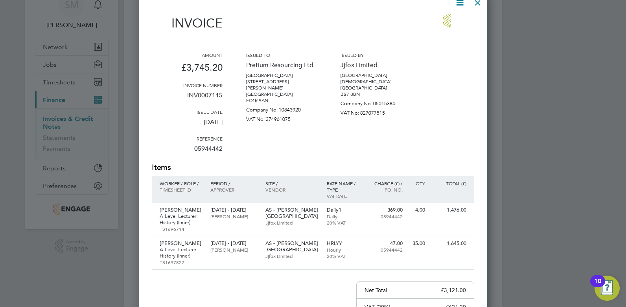
drag, startPoint x: 433, startPoint y: 138, endPoint x: 431, endPoint y: 152, distance: 14.3
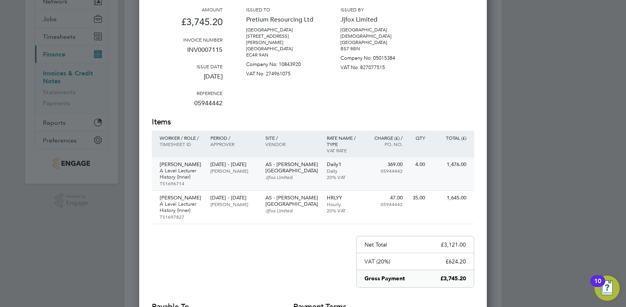
drag, startPoint x: 447, startPoint y: 137, endPoint x: 446, endPoint y: 173, distance: 36.2
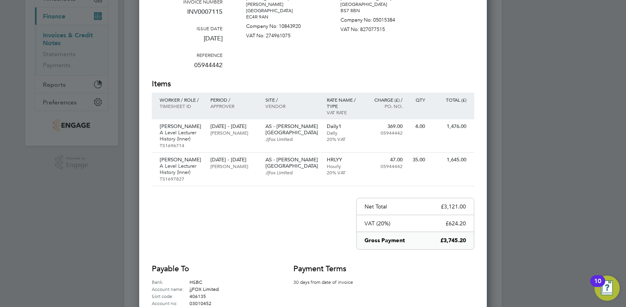
scroll to position [44, 0]
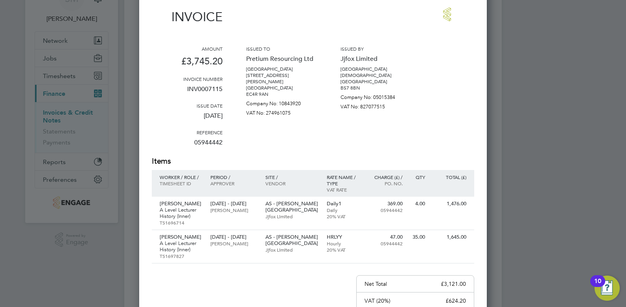
drag, startPoint x: 358, startPoint y: 153, endPoint x: 370, endPoint y: 114, distance: 41.3
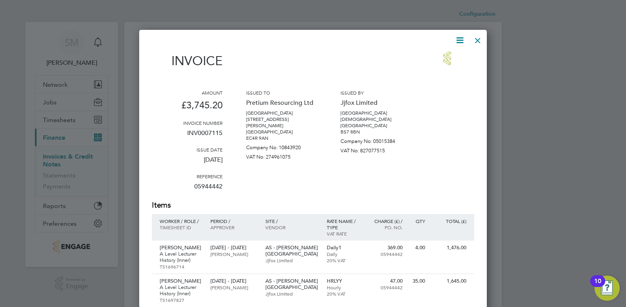
click at [477, 37] on div at bounding box center [477, 38] width 14 height 14
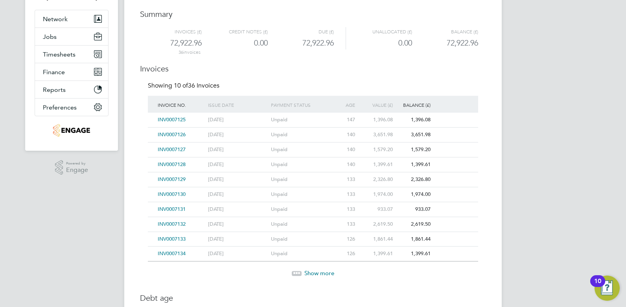
drag, startPoint x: 557, startPoint y: 167, endPoint x: 545, endPoint y: 219, distance: 53.2
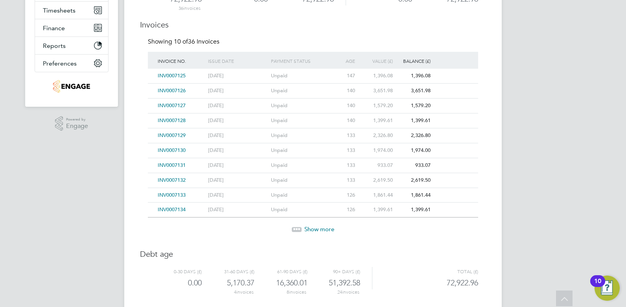
drag, startPoint x: 426, startPoint y: 227, endPoint x: 427, endPoint y: 197, distance: 29.9
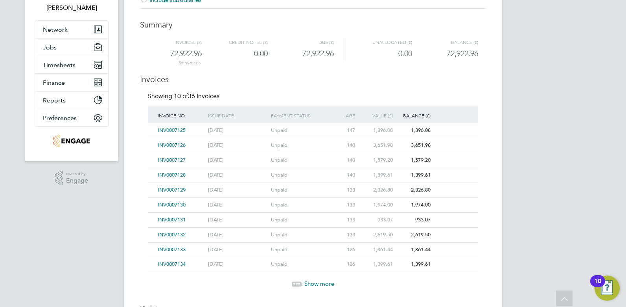
drag, startPoint x: 465, startPoint y: 182, endPoint x: 437, endPoint y: 142, distance: 48.8
